Goal: Task Accomplishment & Management: Manage account settings

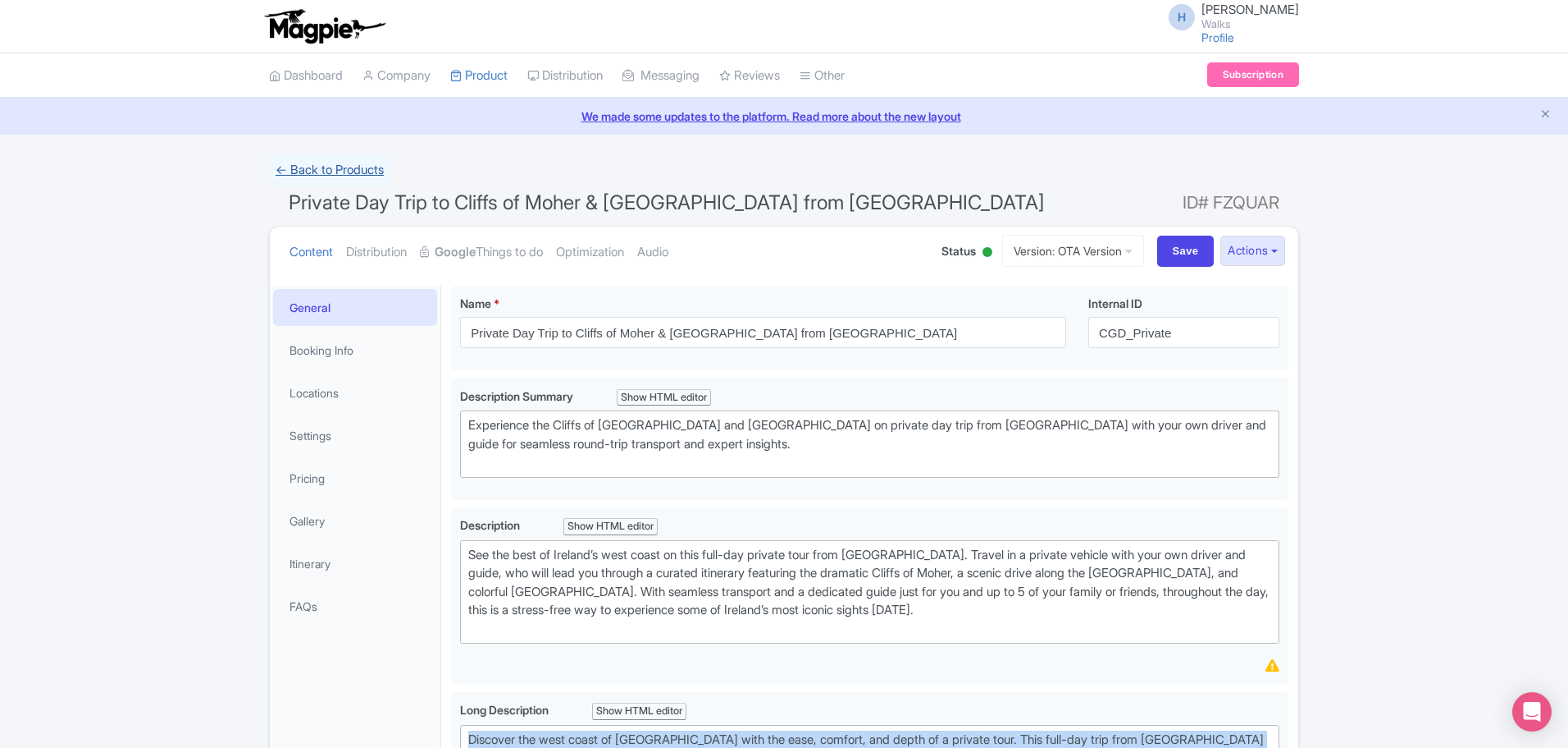
click at [307, 167] on link "← Back to Products" at bounding box center [329, 170] width 121 height 32
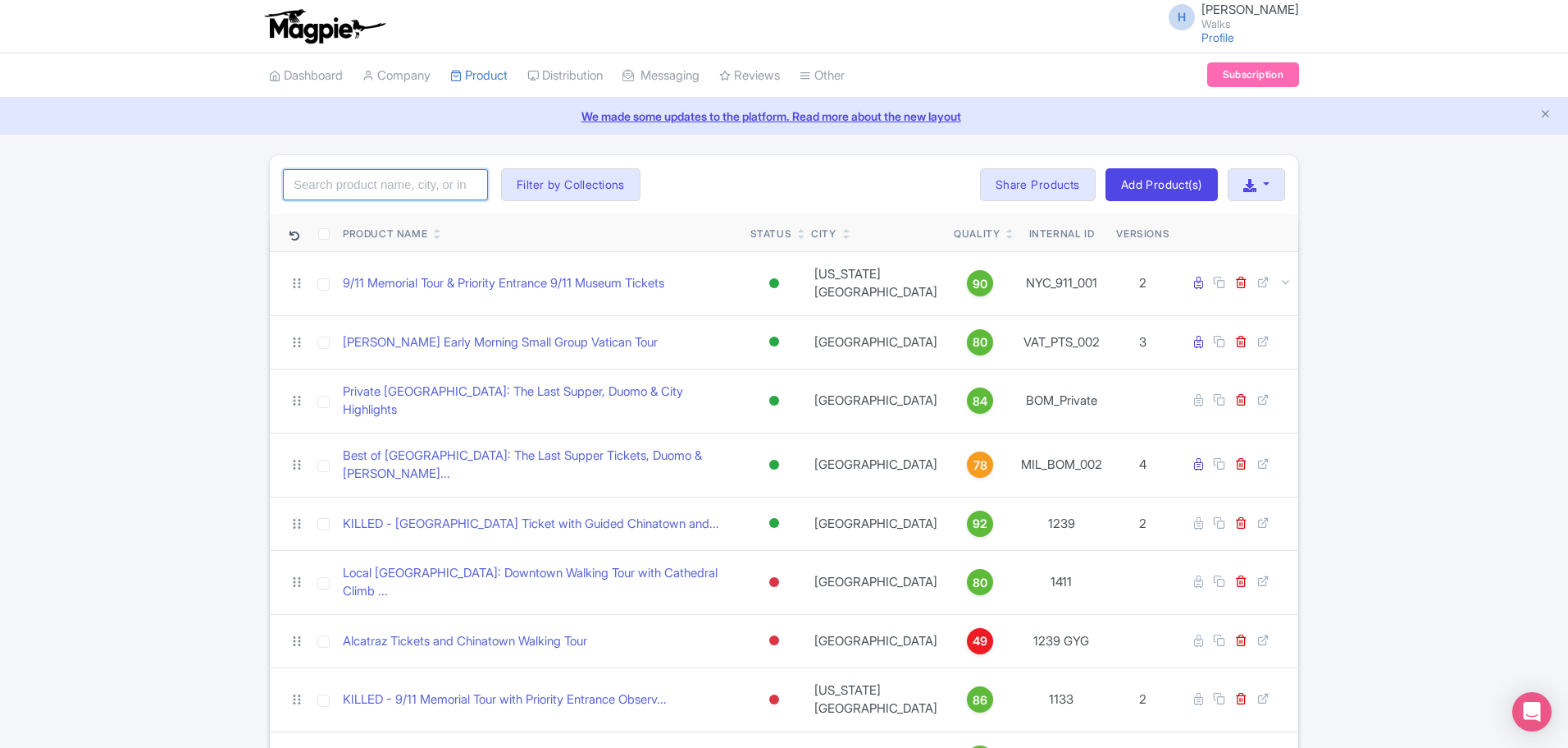
click at [406, 177] on input "search" at bounding box center [385, 184] width 205 height 31
type input "san juan"
click button "Search" at bounding box center [0, 0] width 0 height 0
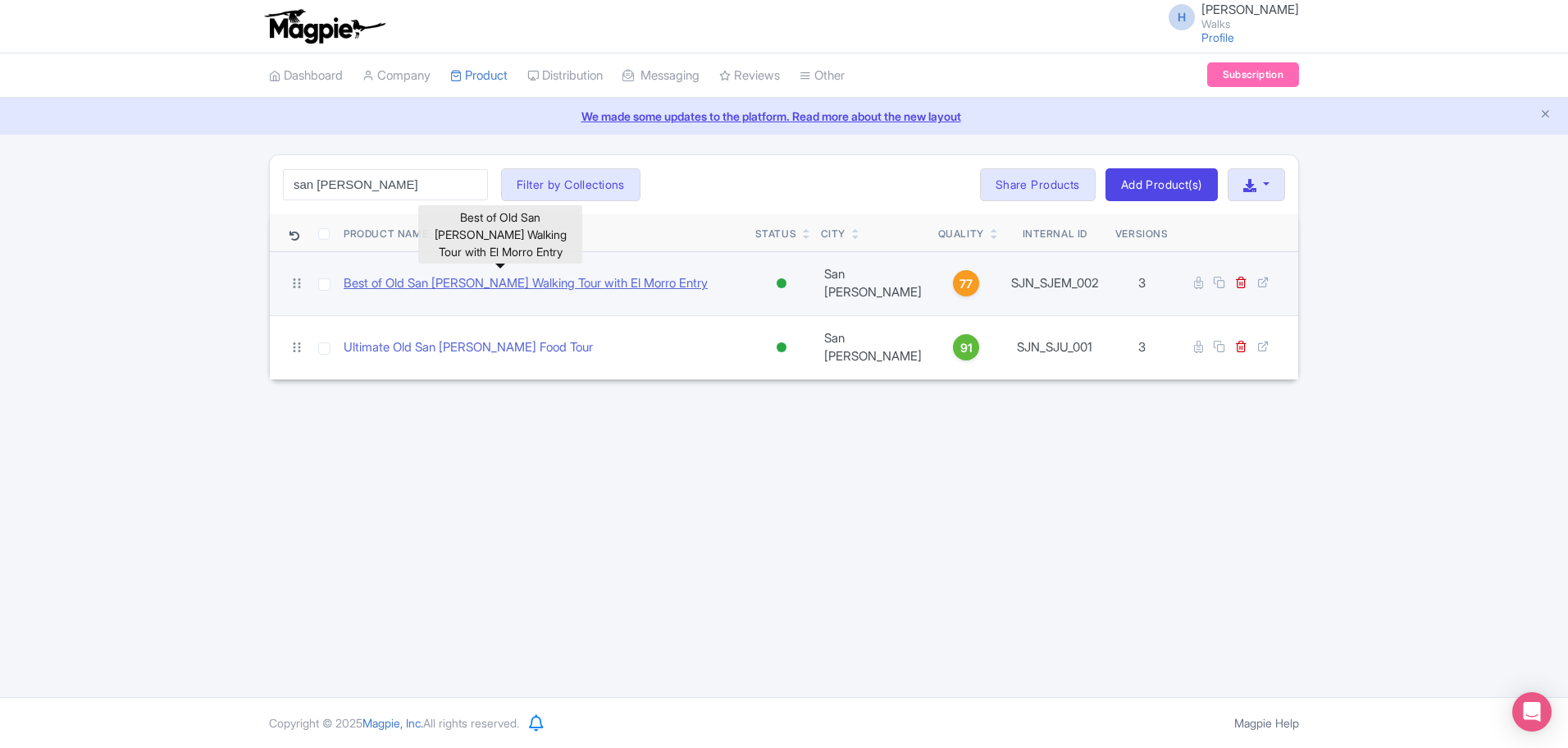
click at [471, 274] on link "Best of Old San [PERSON_NAME] Walking Tour with El Morro Entry" at bounding box center [525, 284] width 364 height 19
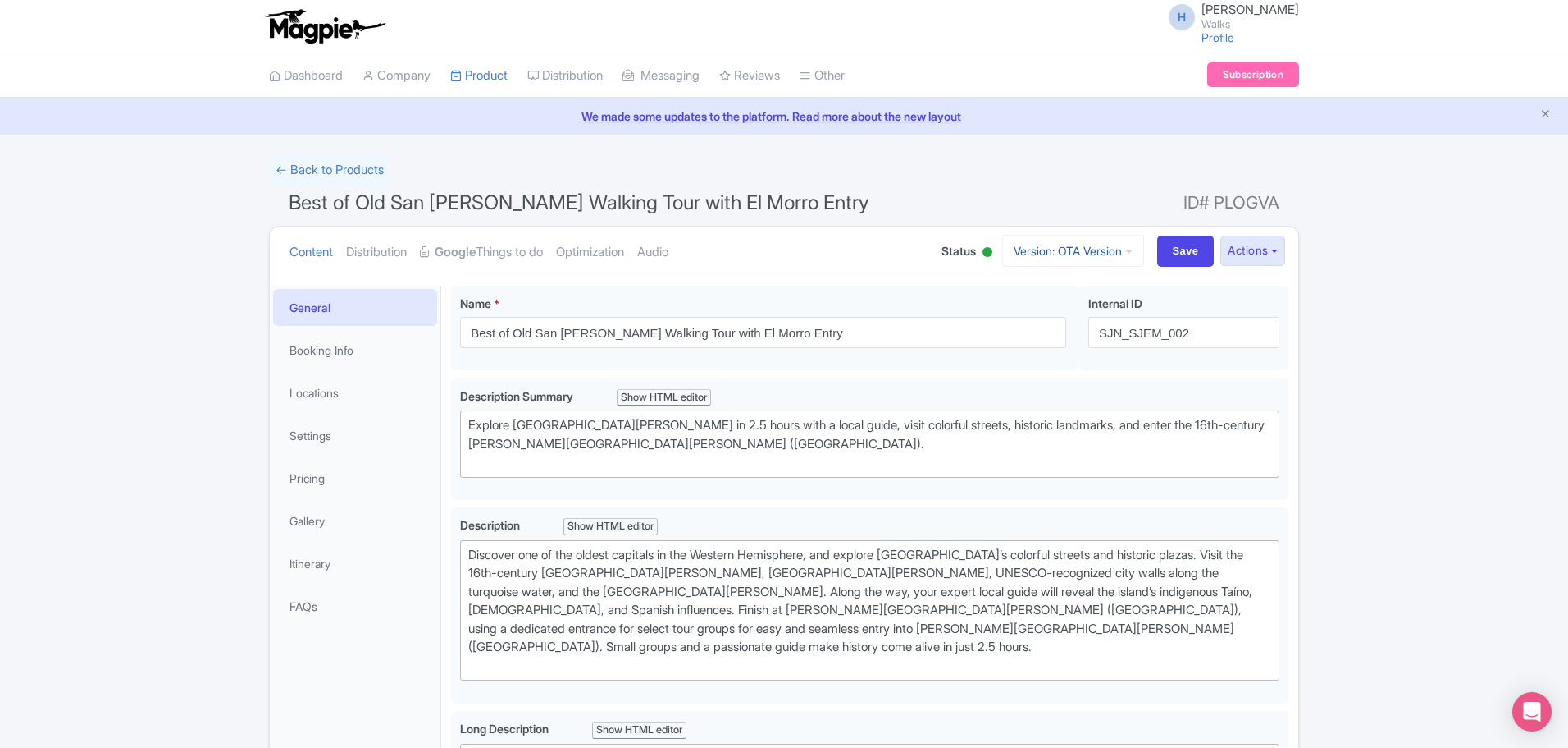
click at [1078, 243] on link "Version: OTA Version" at bounding box center [1074, 251] width 142 height 32
click at [1052, 342] on link "DT Version" at bounding box center [1076, 340] width 156 height 25
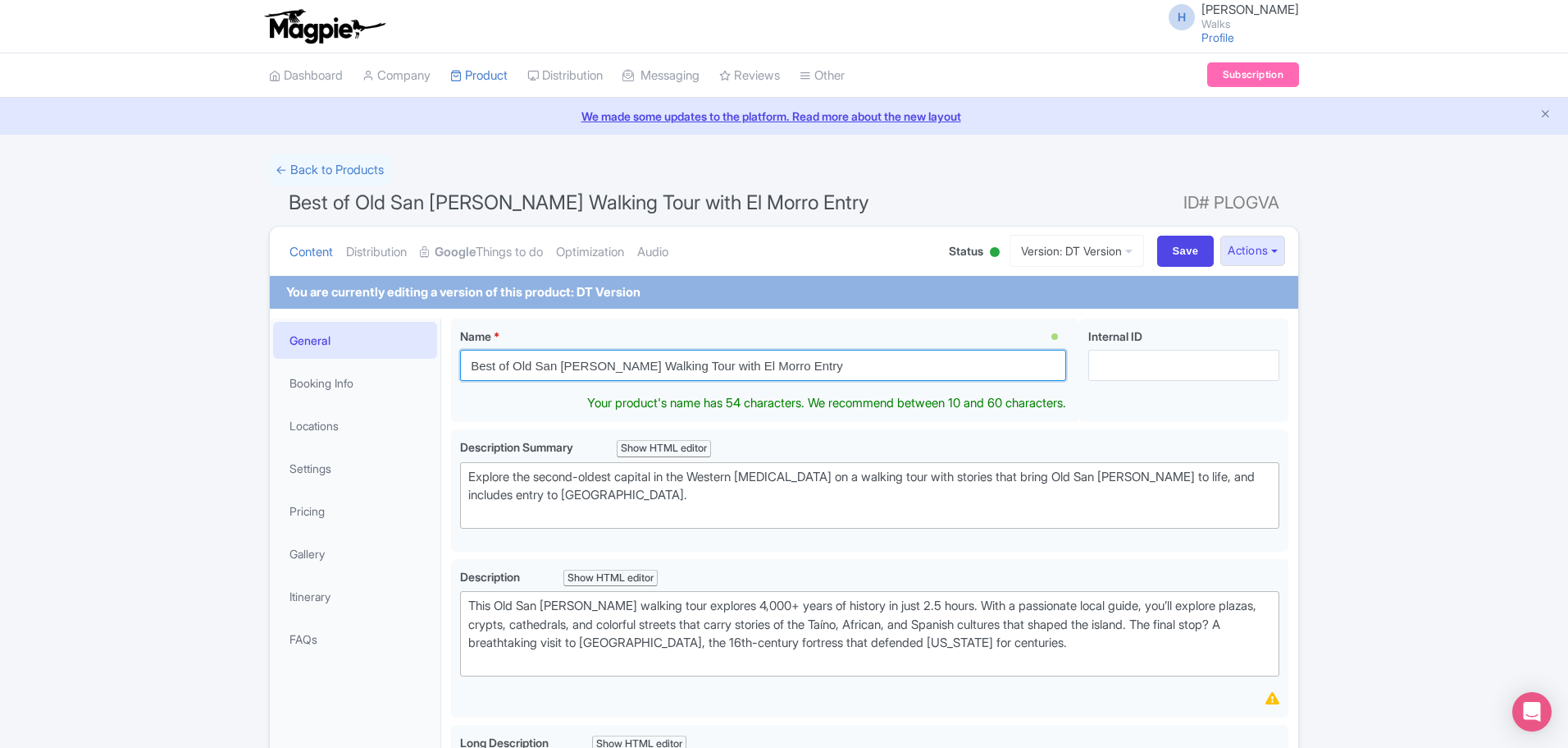
drag, startPoint x: 833, startPoint y: 364, endPoint x: 442, endPoint y: 359, distance: 391.0
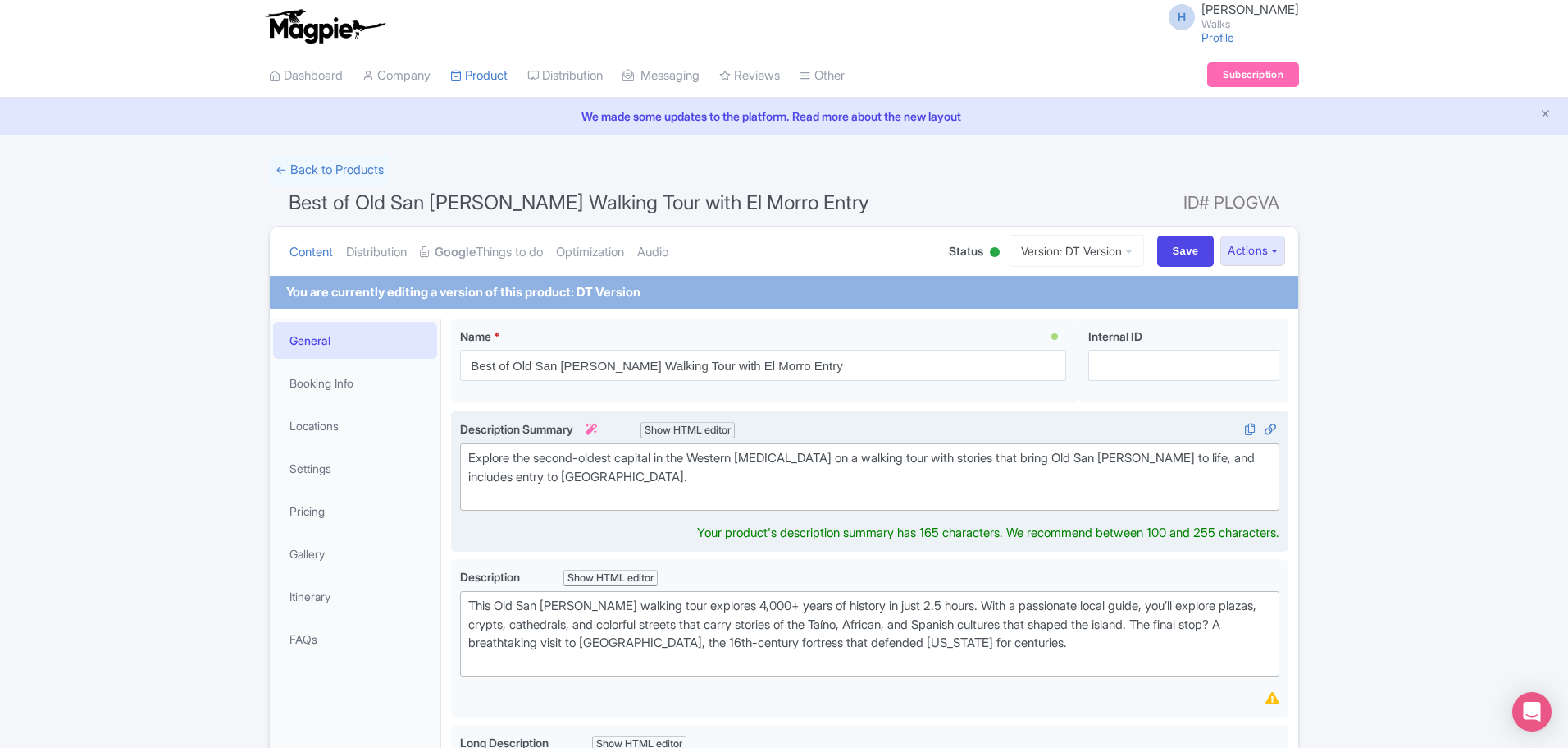
click at [621, 493] on div "Explore the second-oldest capital in the Western Hemisphere on a walking tour w…" at bounding box center [870, 477] width 803 height 56
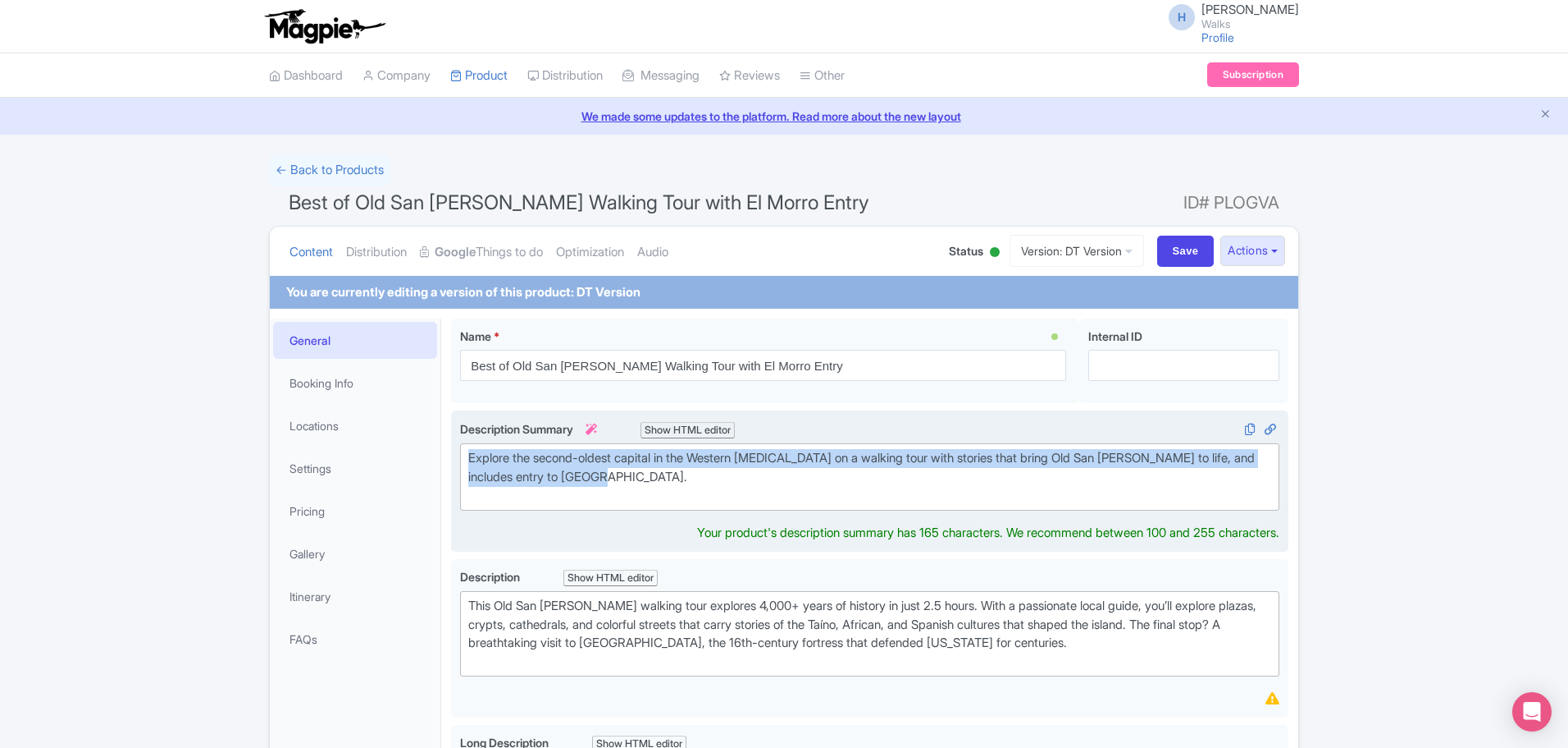
drag, startPoint x: 621, startPoint y: 482, endPoint x: 452, endPoint y: 458, distance: 170.7
click at [452, 458] on div "Explore the second-oldest capital in the Western Hemisphere on a walking tour w…" at bounding box center [869, 480] width 837 height 141
type trix-editor "<div>Explore the second-oldest capital in the Western Hemisphere on a walking t…"
copy div "Explore the second-oldest capital in the Western Hemisphere on a walking tour w…"
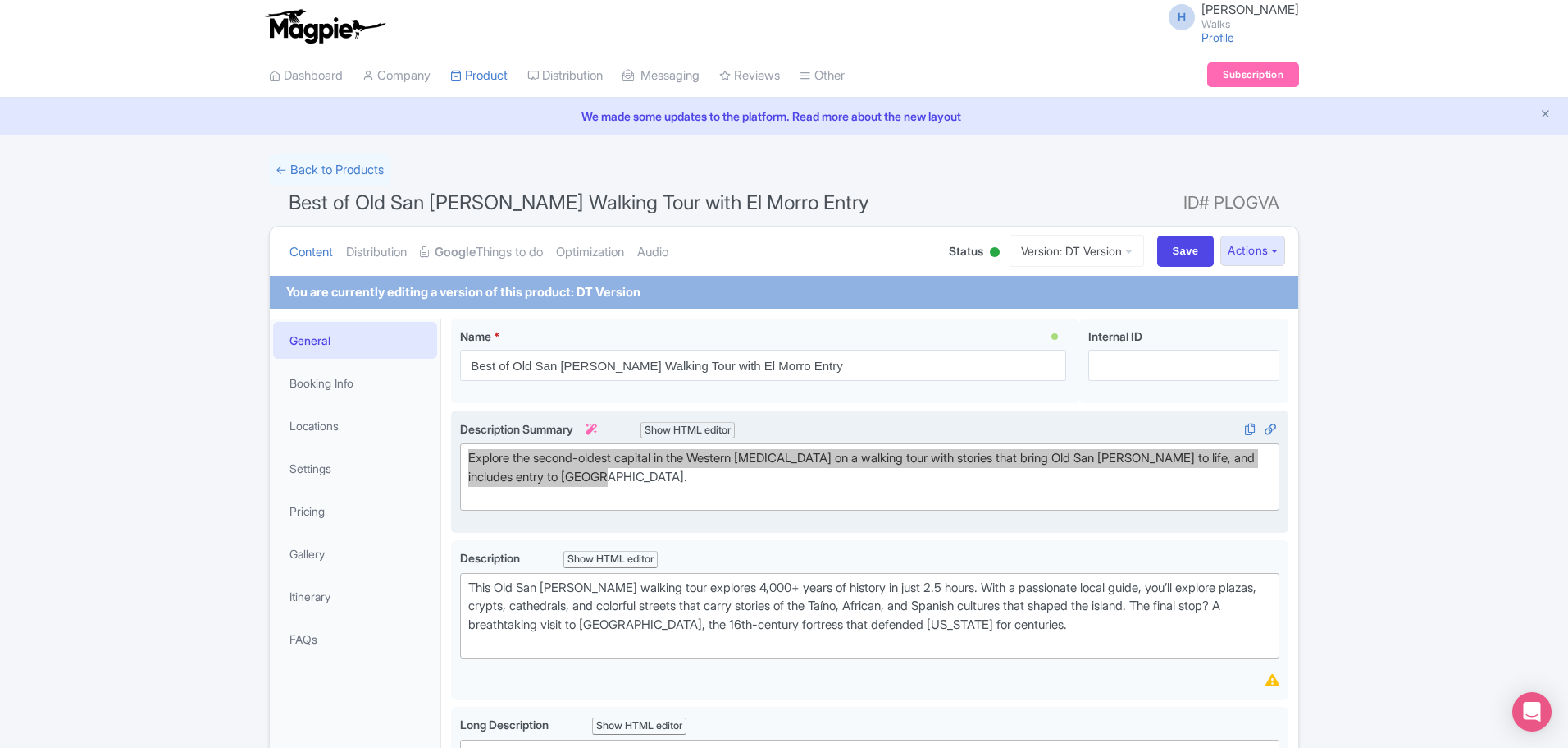
scroll to position [82, 0]
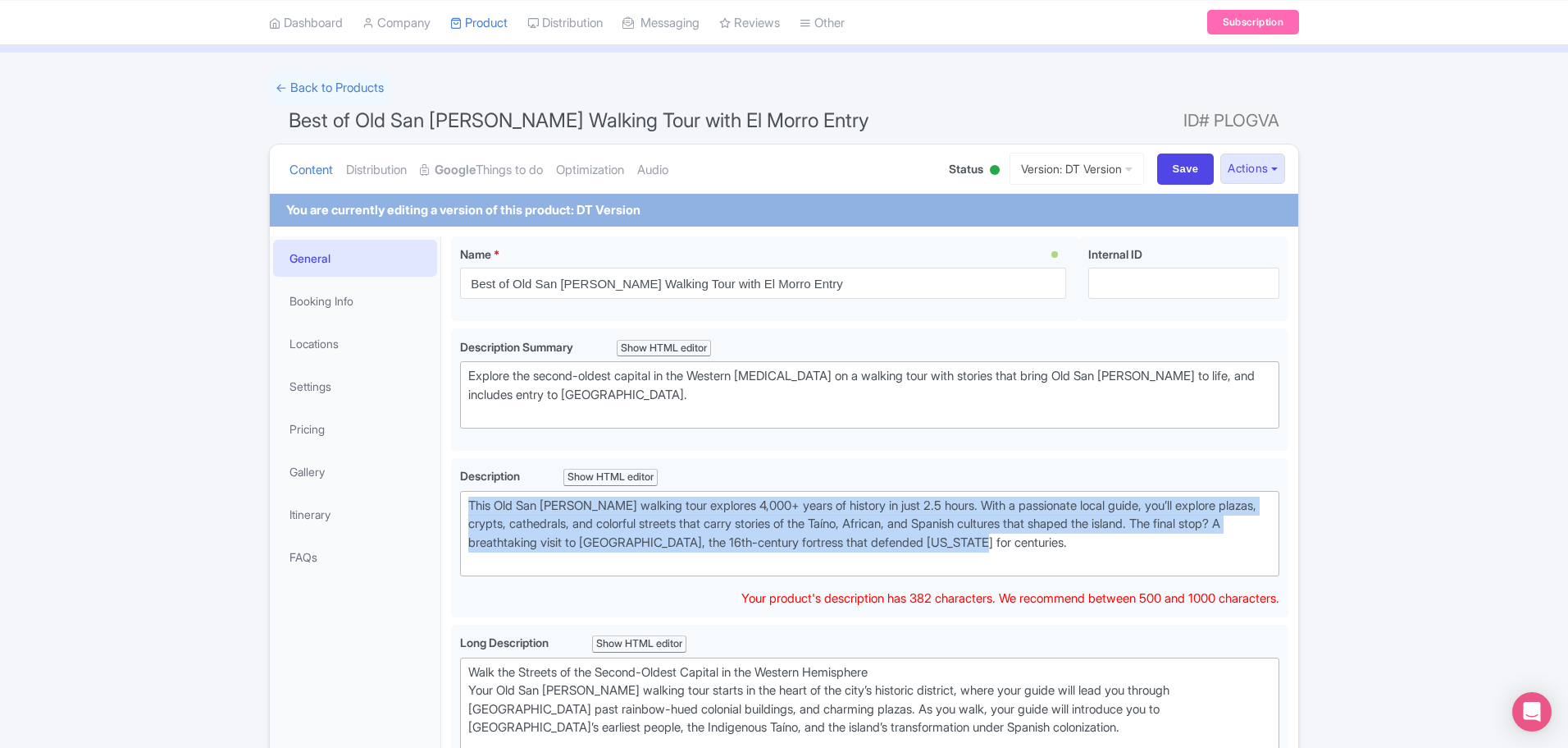
drag, startPoint x: 1017, startPoint y: 546, endPoint x: 445, endPoint y: 510, distance: 573.1
type trix-editor "<div>This Old San Juan walking tour explores 4,000+ years of history in just 2.…"
copy div "This Old San Juan walking tour explores 4,000+ years of history in just 2.5 hou…"
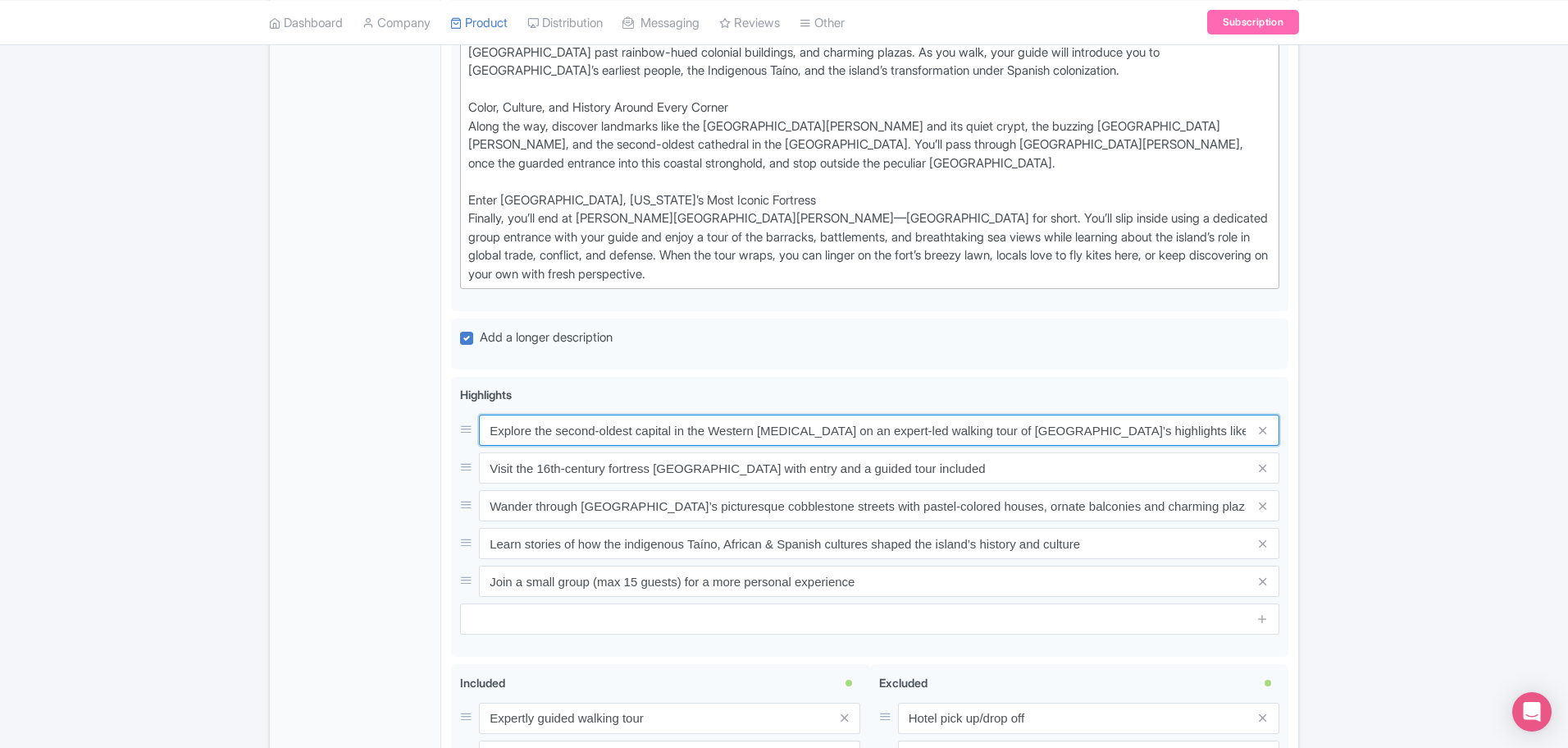
scroll to position [0, 156]
drag, startPoint x: 492, startPoint y: 427, endPoint x: 1332, endPoint y: 443, distance: 840.2
click at [1332, 443] on div "← Back to Products Best of Old San Juan Walking Tour with El Morro Entry ID# PL…" at bounding box center [784, 215] width 1568 height 1598
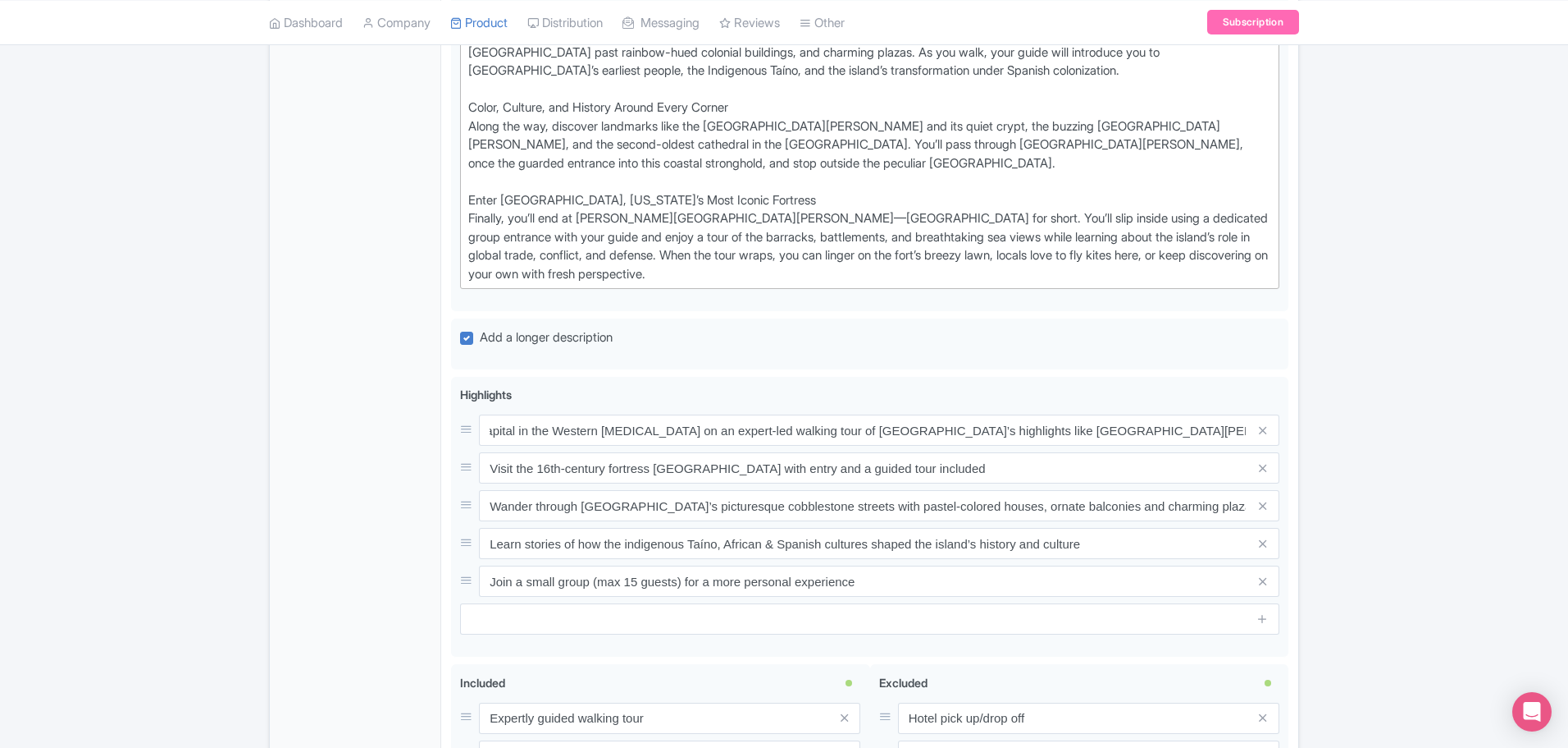
scroll to position [0, 0]
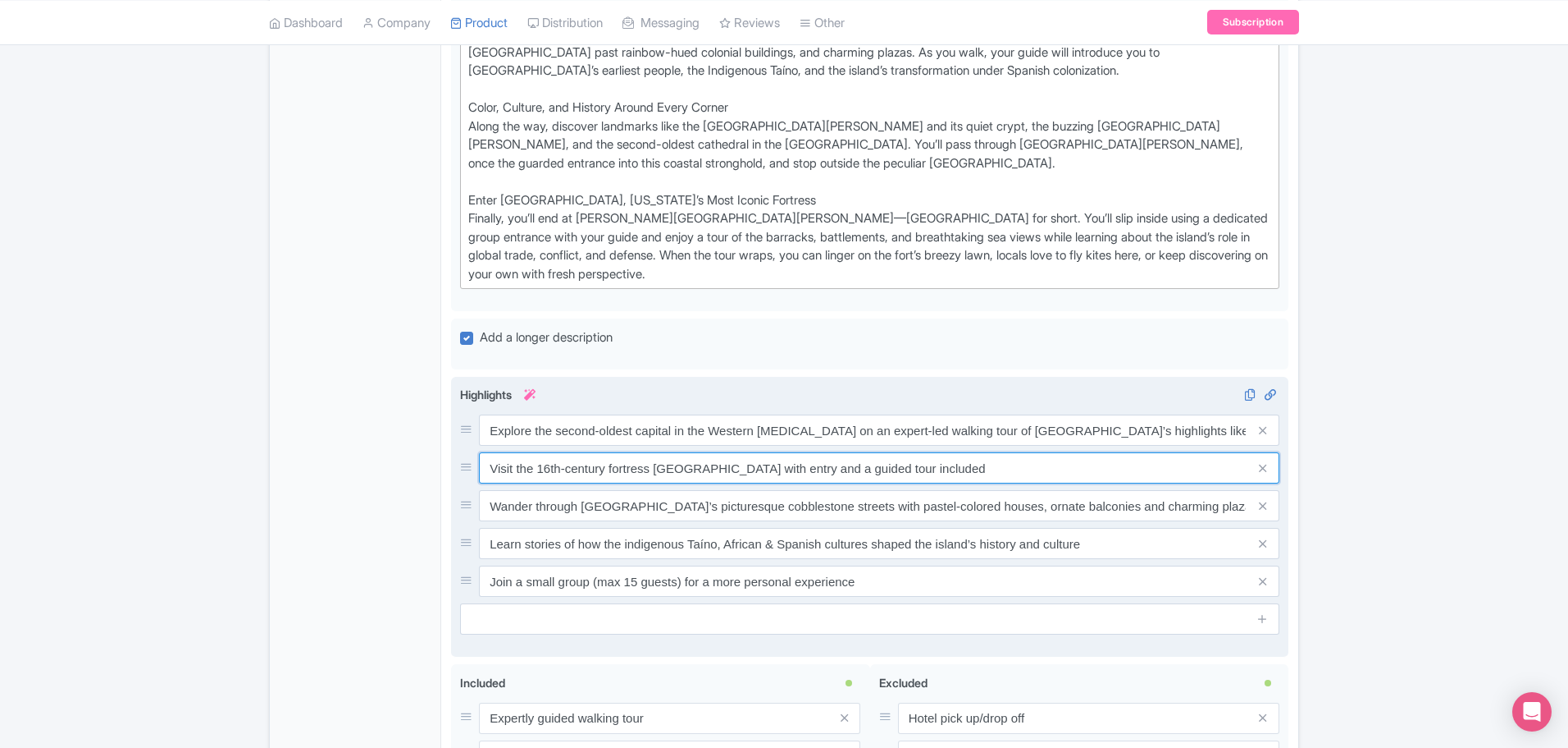
drag, startPoint x: 488, startPoint y: 463, endPoint x: 963, endPoint y: 480, distance: 475.3
click at [963, 480] on input "Visit the 16th-century fortress El Morro with entry and a guided tour included" at bounding box center [879, 467] width 800 height 31
drag, startPoint x: 490, startPoint y: 506, endPoint x: 1232, endPoint y: 512, distance: 742.0
click at [1232, 512] on input "Wander through Old San Juan’s picturesque cobblestone streets with pastel-color…" at bounding box center [879, 505] width 800 height 31
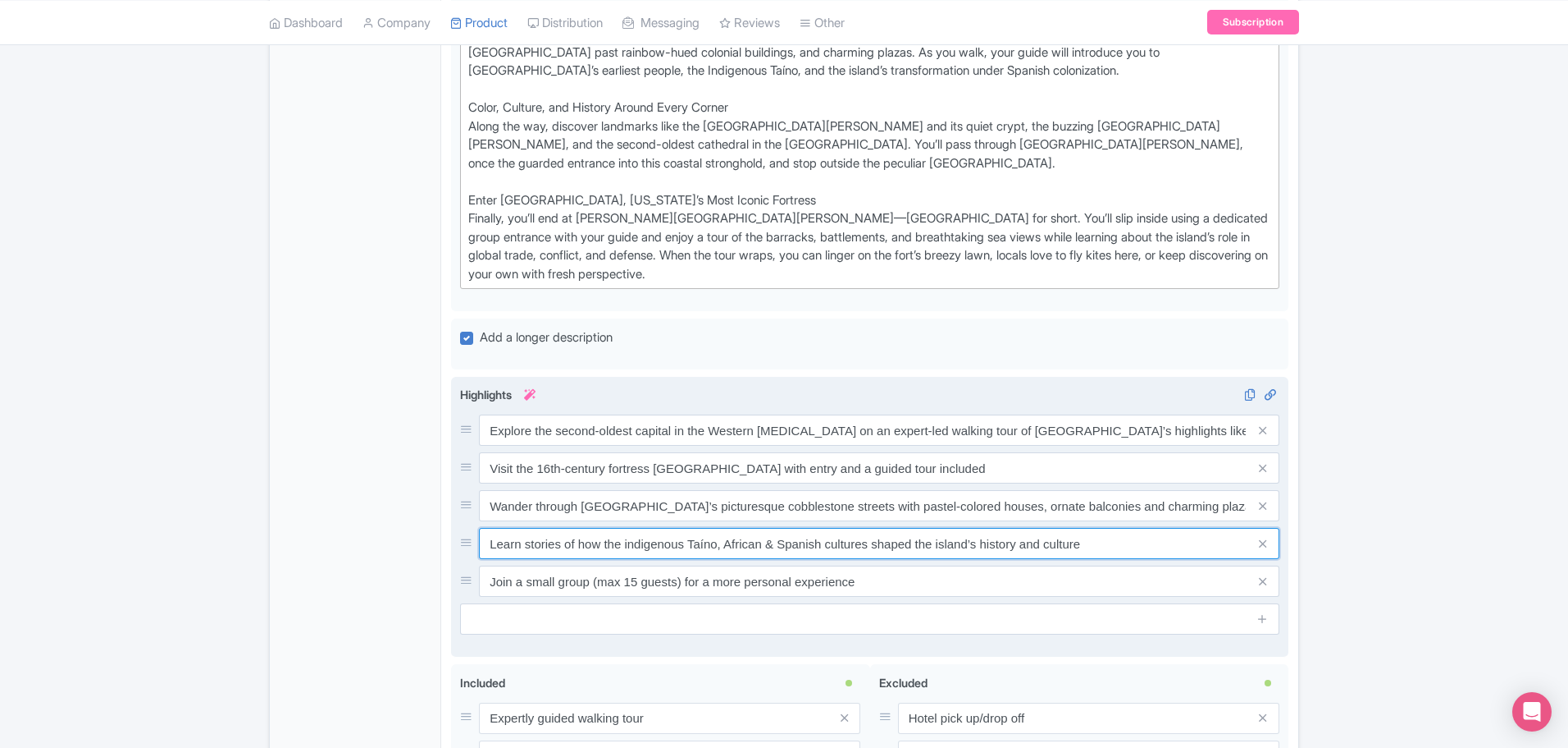
drag, startPoint x: 489, startPoint y: 546, endPoint x: 1137, endPoint y: 539, distance: 648.0
click at [1137, 539] on input "Learn stories of how the indigenous Taíno, African & Spanish cultures shaped th…" at bounding box center [879, 543] width 800 height 31
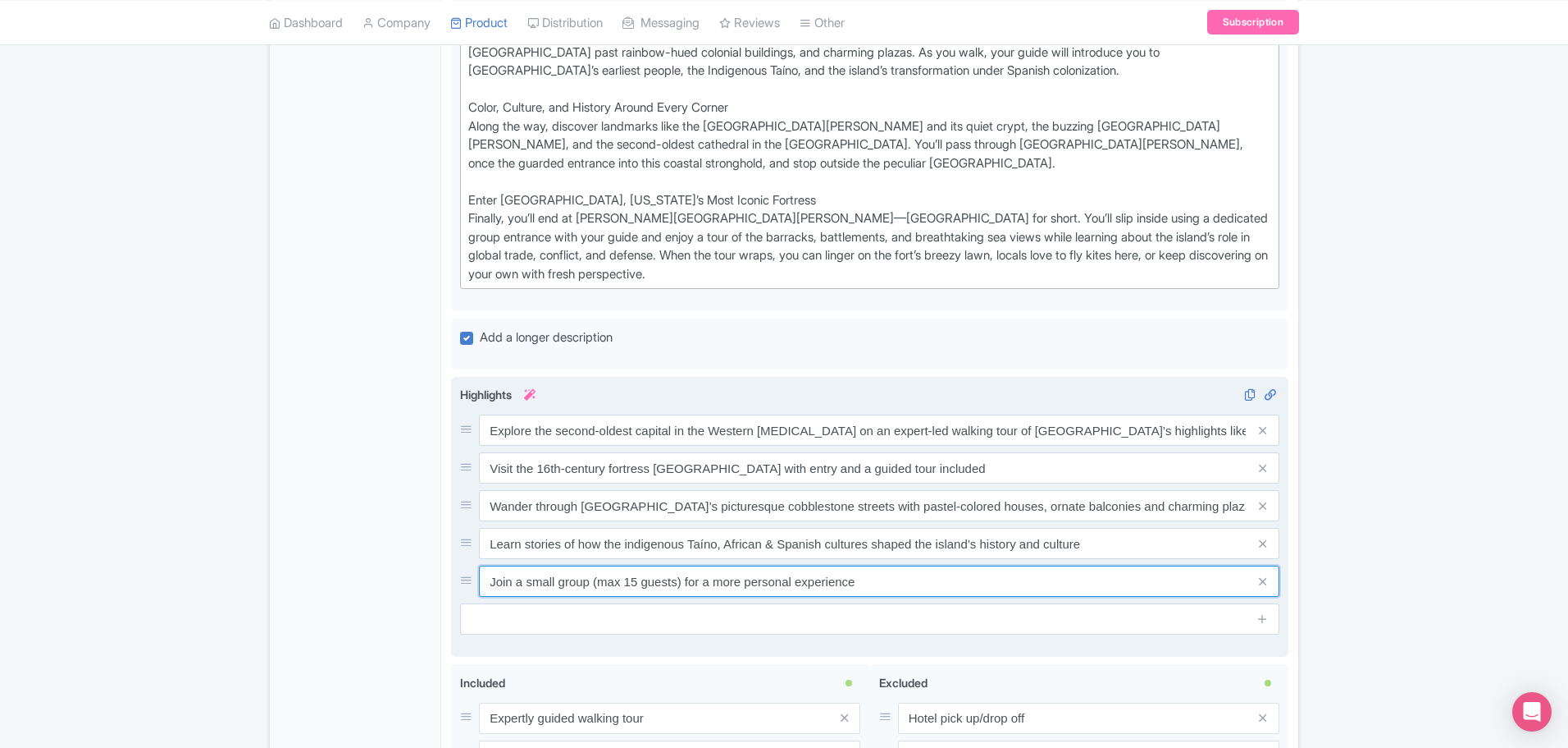
drag, startPoint x: 491, startPoint y: 582, endPoint x: 1007, endPoint y: 584, distance: 516.0
click at [1007, 584] on input "Join a small group (max 15 guests) for a more personal experience" at bounding box center [879, 581] width 800 height 31
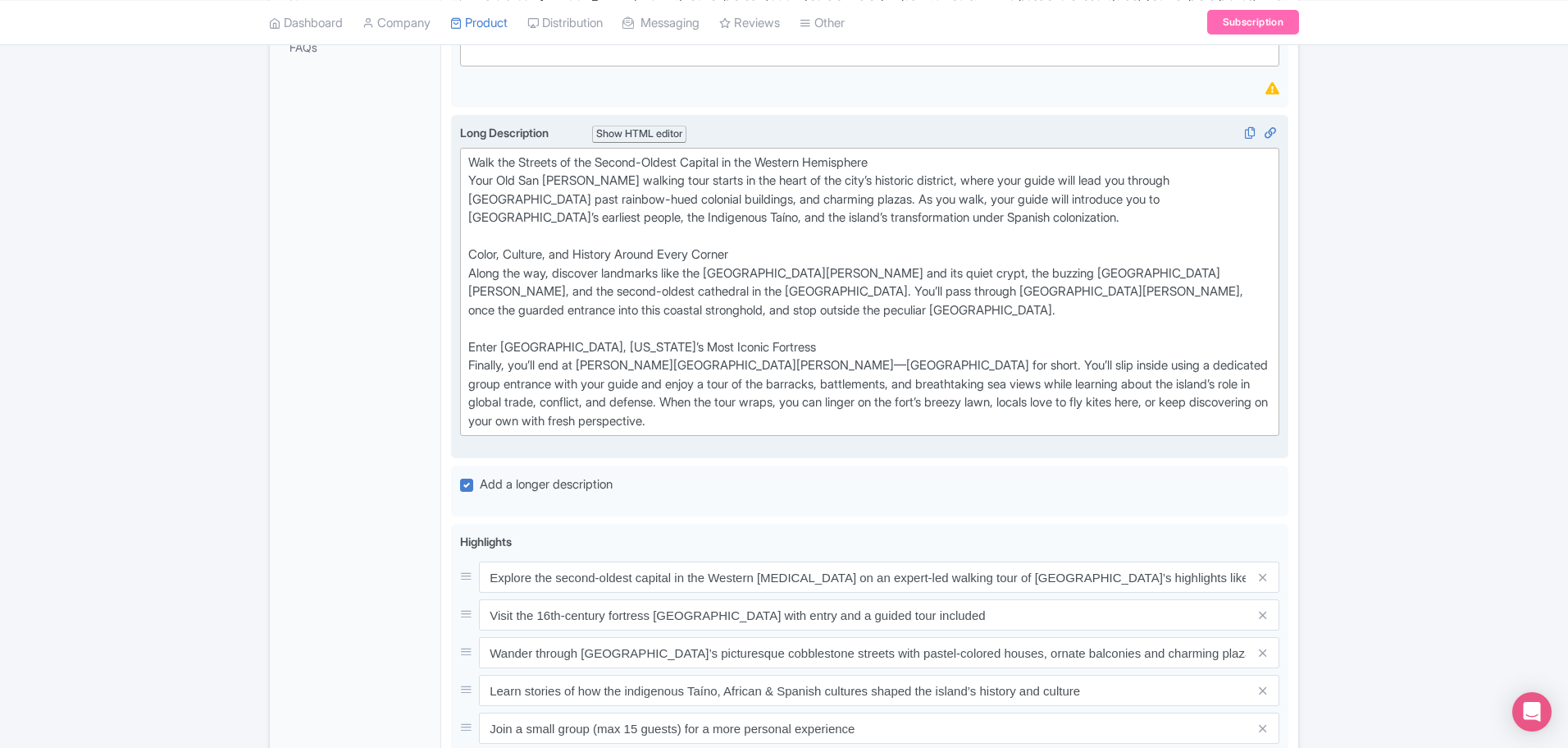
scroll to position [575, 0]
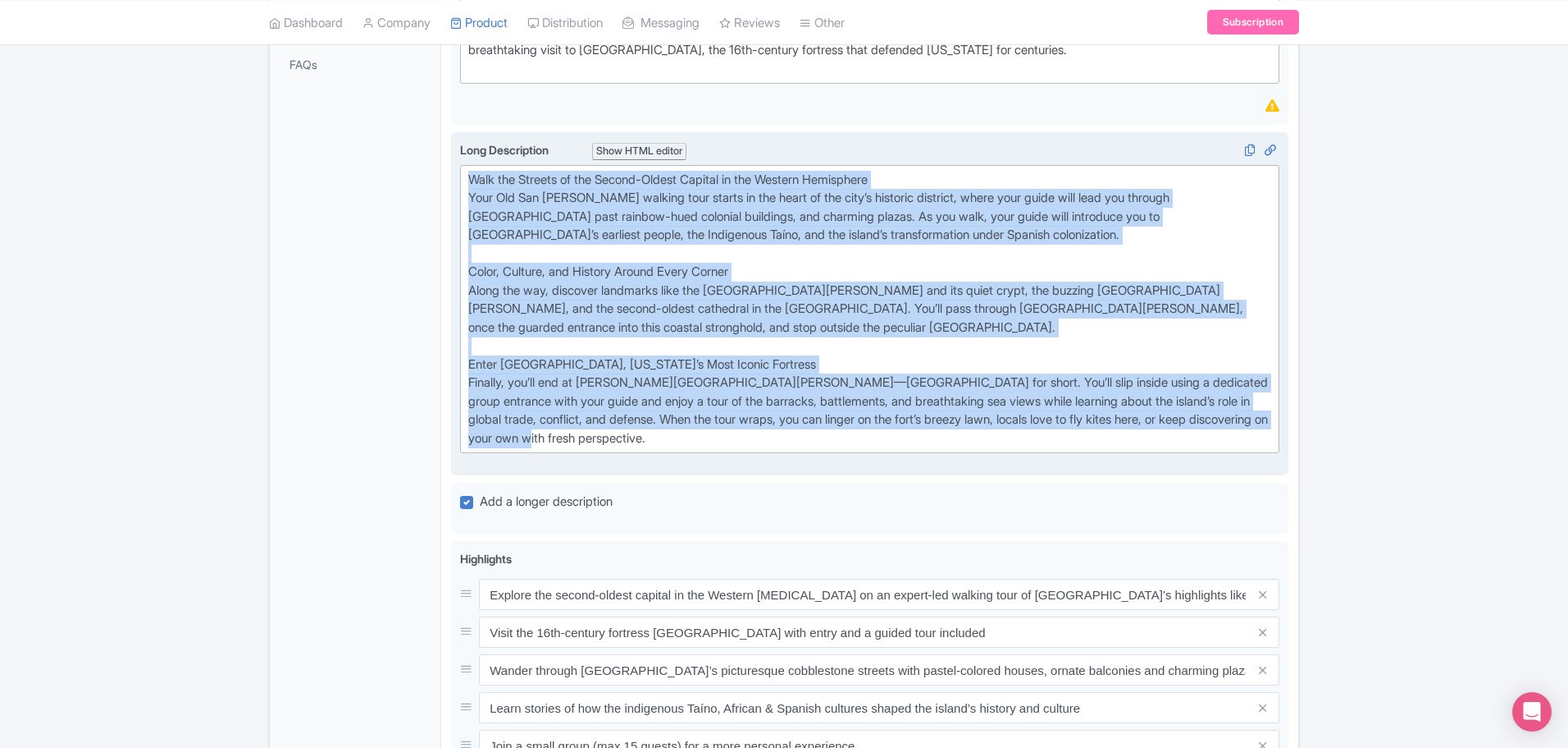
drag, startPoint x: 614, startPoint y: 435, endPoint x: 455, endPoint y: 170, distance: 309.0
click at [455, 170] on div "Long Description i Show HTML editor Bold Italic Strikethrough Link Heading Quot…" at bounding box center [869, 305] width 837 height 345
type trix-editor "<div>Walk the Streets of the Second-Oldest Capital in the Western Hemisphere&nb…"
copy div "Walk the Streets of the Second-Oldest Capital in the Western Hemisphere Your Ol…"
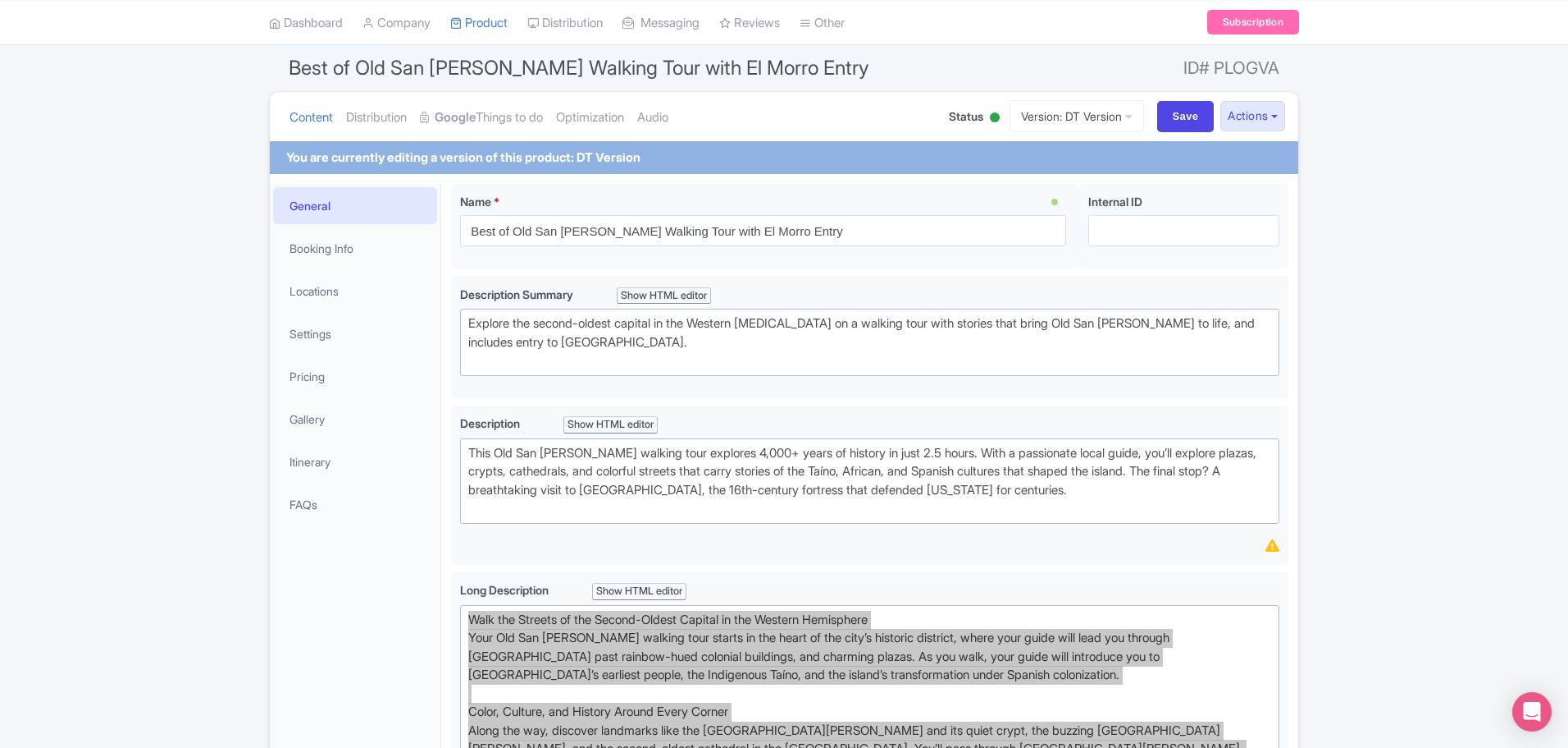
scroll to position [0, 0]
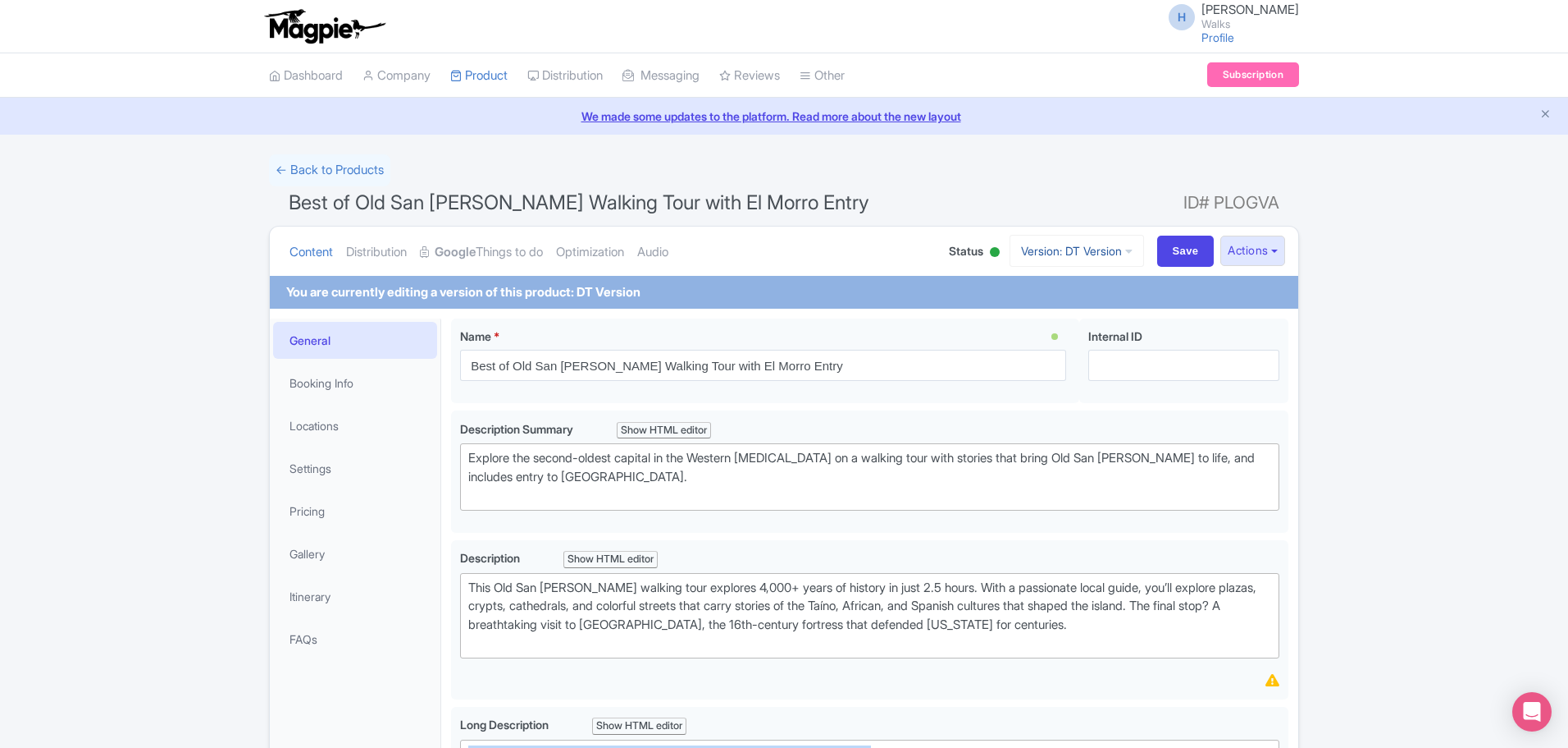
click at [1043, 245] on link "Version: DT Version" at bounding box center [1076, 251] width 135 height 32
click at [1042, 317] on link "OTA Version" at bounding box center [1076, 315] width 156 height 25
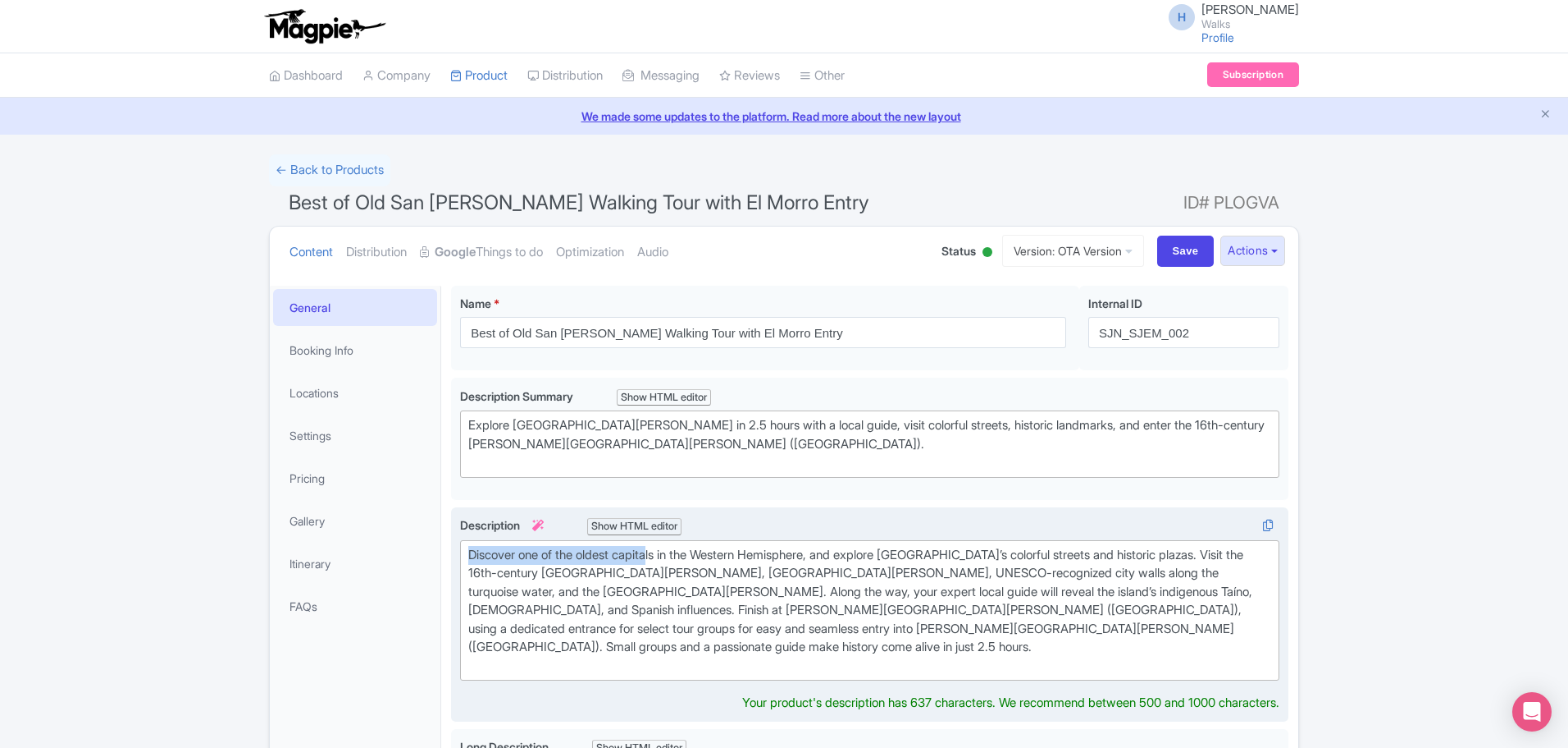
drag, startPoint x: 472, startPoint y: 557, endPoint x: 647, endPoint y: 550, distance: 175.1
click at [652, 551] on div "Discover one of the oldest capitals in the Western Hemisphere, and explore [GEO…" at bounding box center [870, 610] width 803 height 130
